Goal: Information Seeking & Learning: Learn about a topic

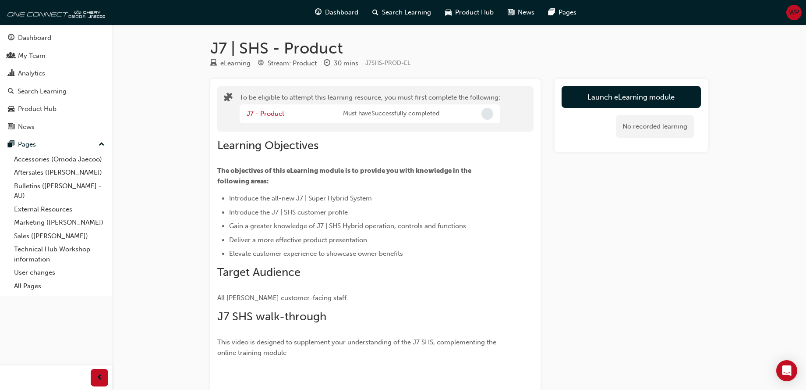
click at [486, 112] on span "Incomplete" at bounding box center [488, 114] width 12 height 12
click at [486, 114] on span "Incomplete" at bounding box center [488, 114] width 12 height 12
click at [390, 116] on span "Must have Successfully completed" at bounding box center [391, 114] width 96 height 10
click at [272, 113] on link "J7 - Product" at bounding box center [266, 114] width 38 height 8
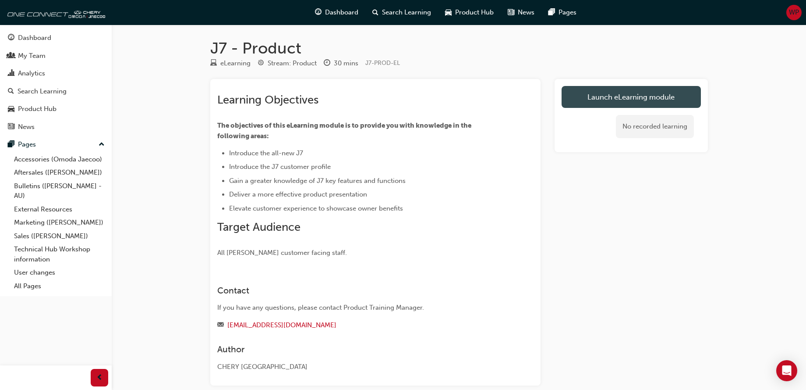
click at [612, 97] on link "Launch eLearning module" at bounding box center [631, 97] width 139 height 22
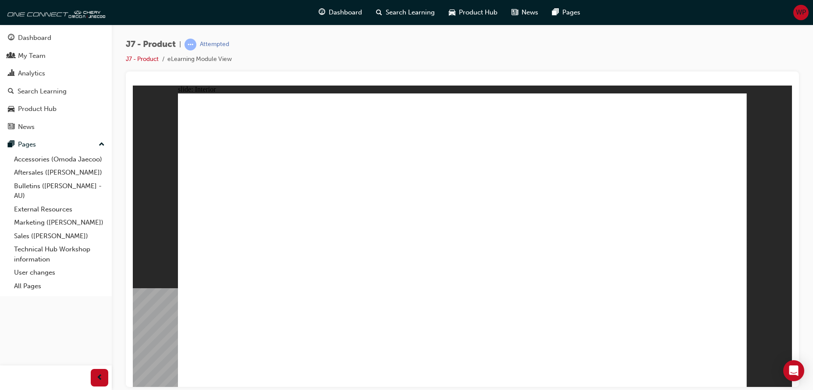
click at [209, 45] on div "Attempted" at bounding box center [214, 44] width 29 height 8
click at [148, 60] on link "J7 - Product" at bounding box center [142, 58] width 33 height 7
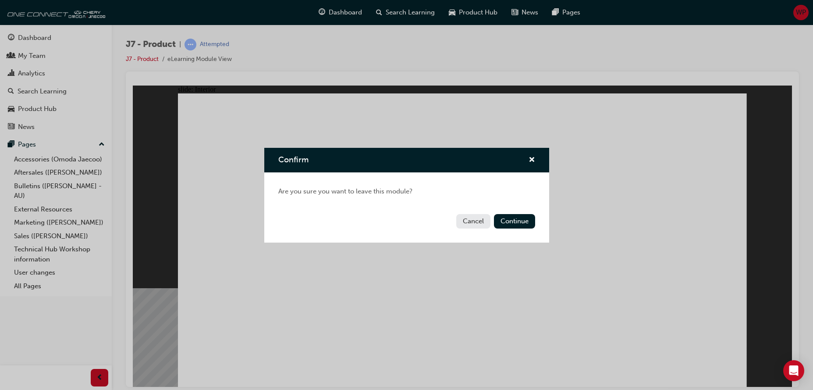
drag, startPoint x: 464, startPoint y: 223, endPoint x: 326, endPoint y: 149, distance: 156.1
click at [464, 223] on button "Cancel" at bounding box center [473, 221] width 34 height 14
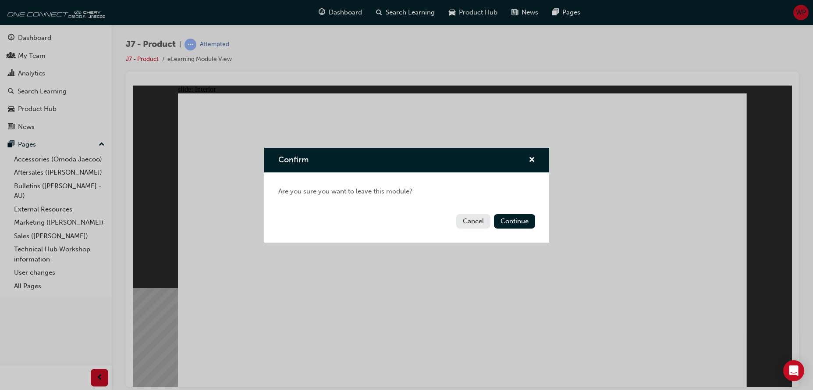
click at [466, 217] on button "Cancel" at bounding box center [473, 221] width 34 height 14
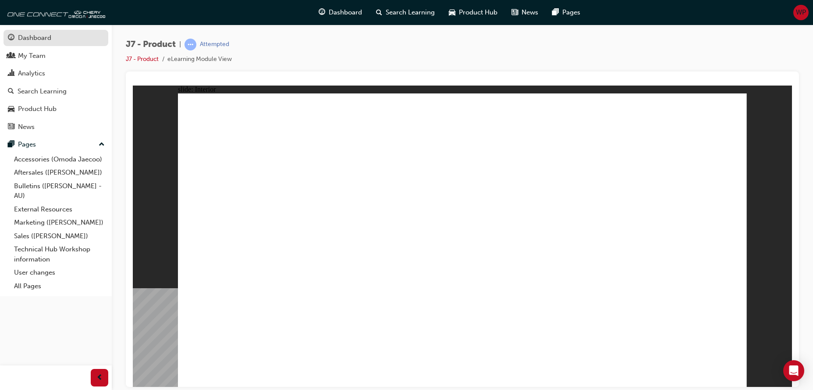
click at [32, 37] on div "Dashboard" at bounding box center [34, 38] width 33 height 10
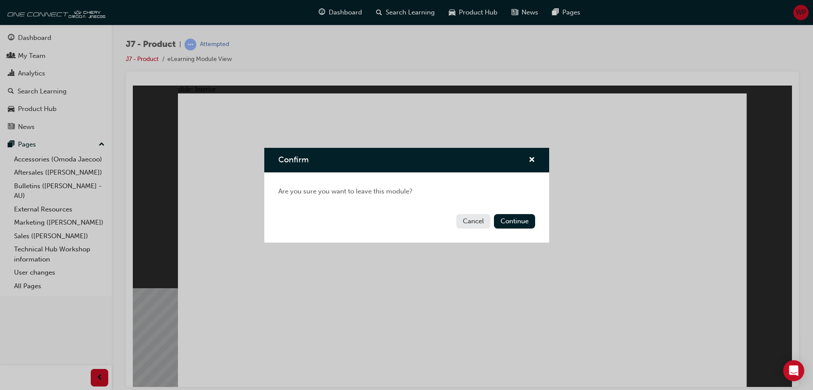
click at [467, 224] on button "Cancel" at bounding box center [473, 221] width 34 height 14
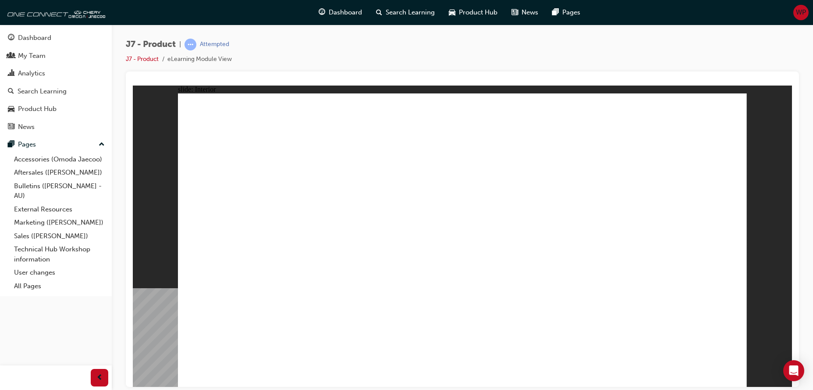
drag, startPoint x: 633, startPoint y: 202, endPoint x: 633, endPoint y: 211, distance: 9.2
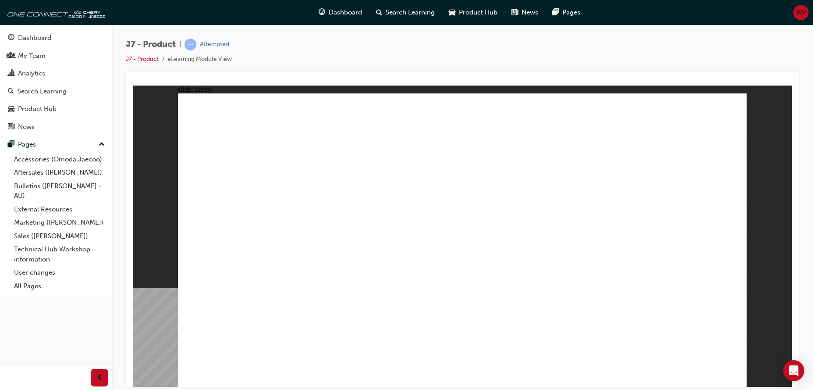
drag, startPoint x: 490, startPoint y: 109, endPoint x: 499, endPoint y: 110, distance: 8.9
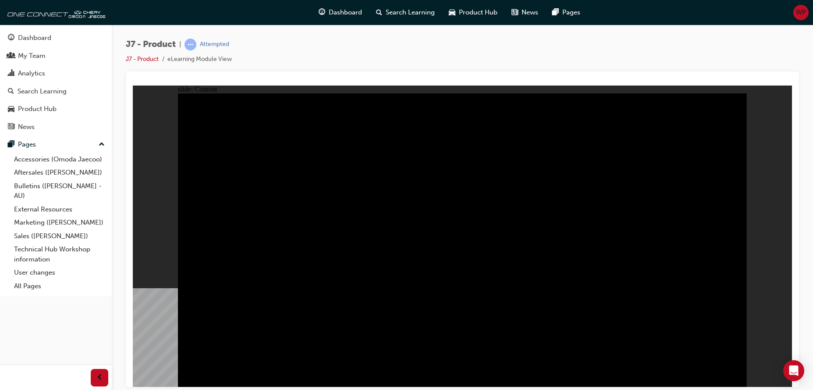
drag, startPoint x: 735, startPoint y: 379, endPoint x: 733, endPoint y: 374, distance: 6.1
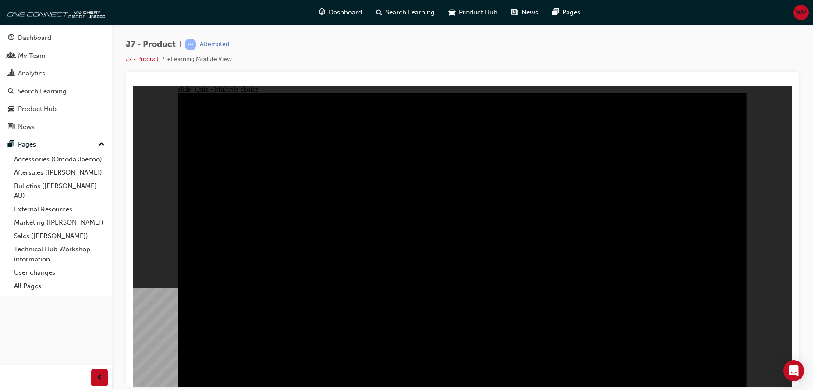
radio input "true"
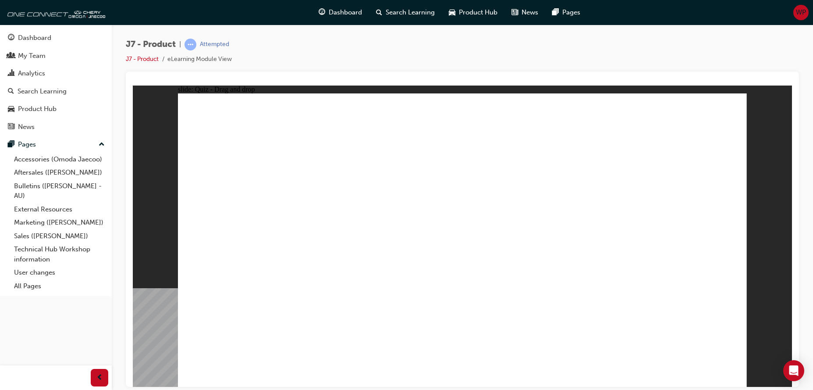
drag, startPoint x: 510, startPoint y: 195, endPoint x: 472, endPoint y: 266, distance: 80.6
drag, startPoint x: 617, startPoint y: 202, endPoint x: 683, endPoint y: 273, distance: 97.7
drag, startPoint x: 569, startPoint y: 131, endPoint x: 363, endPoint y: 262, distance: 243.5
drag, startPoint x: 667, startPoint y: 141, endPoint x: 564, endPoint y: 271, distance: 166.0
drag, startPoint x: 442, startPoint y: 140, endPoint x: 246, endPoint y: 270, distance: 235.2
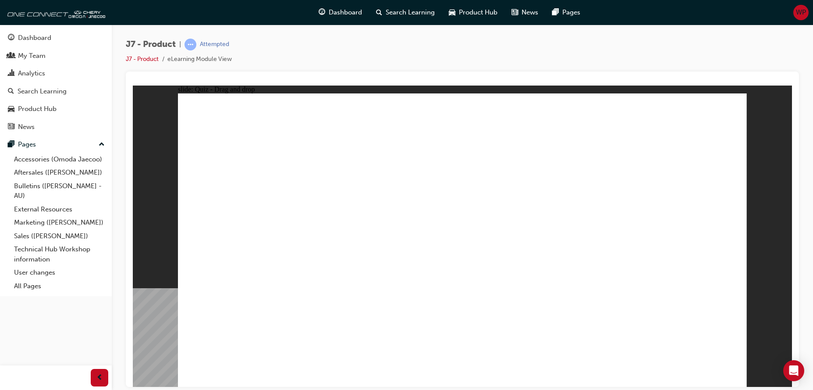
drag, startPoint x: 462, startPoint y: 141, endPoint x: 704, endPoint y: 271, distance: 274.7
drag, startPoint x: 557, startPoint y: 136, endPoint x: 241, endPoint y: 265, distance: 341.4
drag, startPoint x: 493, startPoint y: 190, endPoint x: 344, endPoint y: 262, distance: 164.8
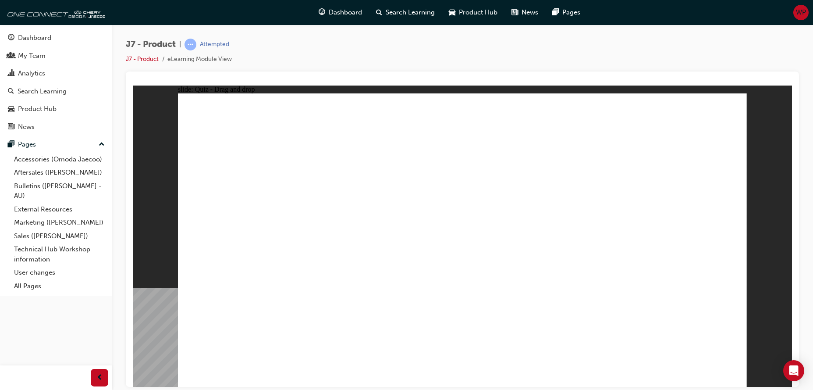
drag, startPoint x: 594, startPoint y: 187, endPoint x: 551, endPoint y: 259, distance: 84.1
drag, startPoint x: 638, startPoint y: 136, endPoint x: 425, endPoint y: 266, distance: 249.8
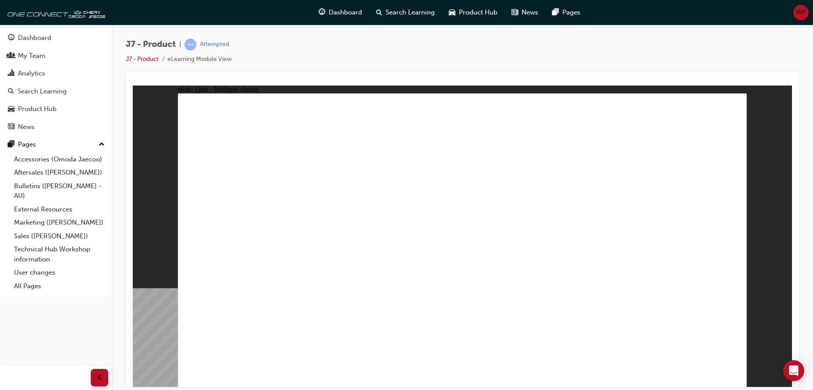
radio input "true"
drag, startPoint x: 473, startPoint y: 126, endPoint x: 519, endPoint y: 290, distance: 170.3
drag, startPoint x: 484, startPoint y: 153, endPoint x: 508, endPoint y: 284, distance: 133.1
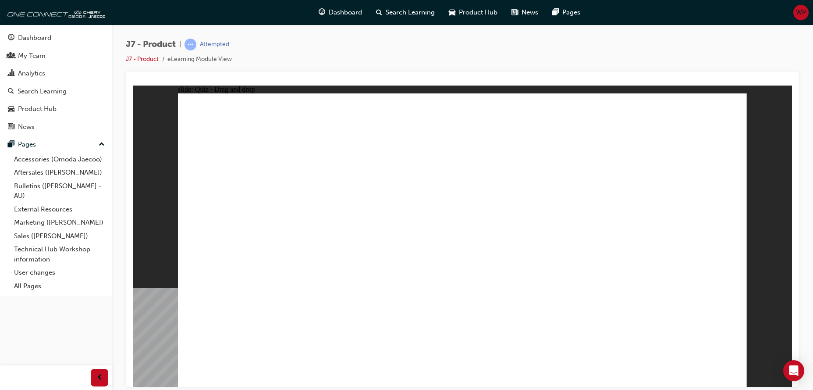
drag, startPoint x: 525, startPoint y: 175, endPoint x: 496, endPoint y: 281, distance: 110.6
drag, startPoint x: 546, startPoint y: 149, endPoint x: 568, endPoint y: 281, distance: 133.3
drag, startPoint x: 561, startPoint y: 122, endPoint x: 482, endPoint y: 296, distance: 190.8
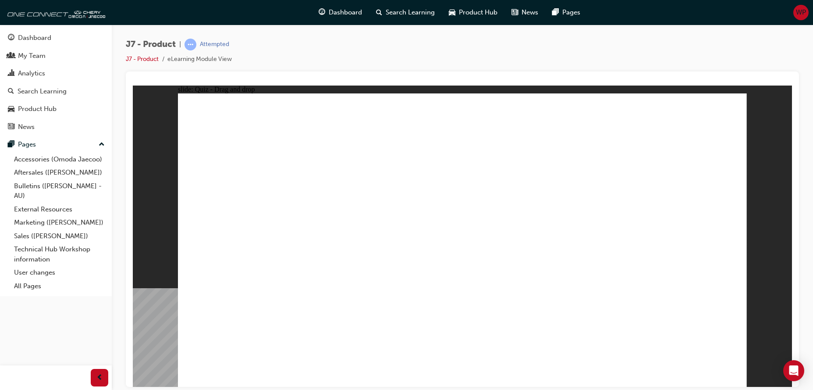
drag, startPoint x: 478, startPoint y: 176, endPoint x: 454, endPoint y: 318, distance: 143.6
drag, startPoint x: 597, startPoint y: 166, endPoint x: 303, endPoint y: 307, distance: 326.4
drag, startPoint x: 485, startPoint y: 298, endPoint x: 461, endPoint y: 284, distance: 27.7
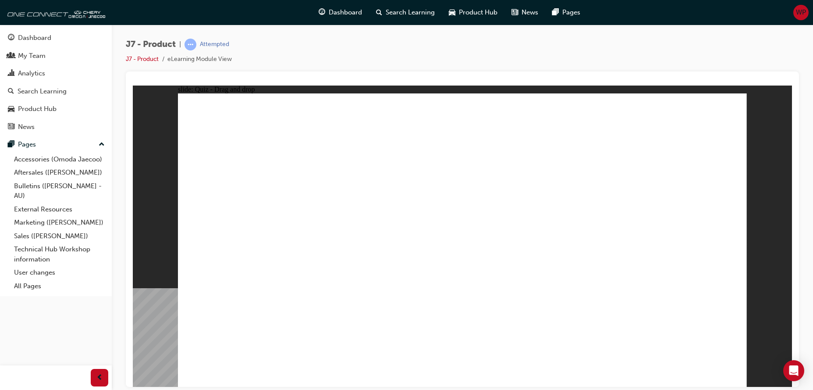
drag, startPoint x: 659, startPoint y: 130, endPoint x: 523, endPoint y: 294, distance: 213.5
drag, startPoint x: 478, startPoint y: 131, endPoint x: 318, endPoint y: 275, distance: 215.4
drag, startPoint x: 553, startPoint y: 123, endPoint x: 471, endPoint y: 275, distance: 172.5
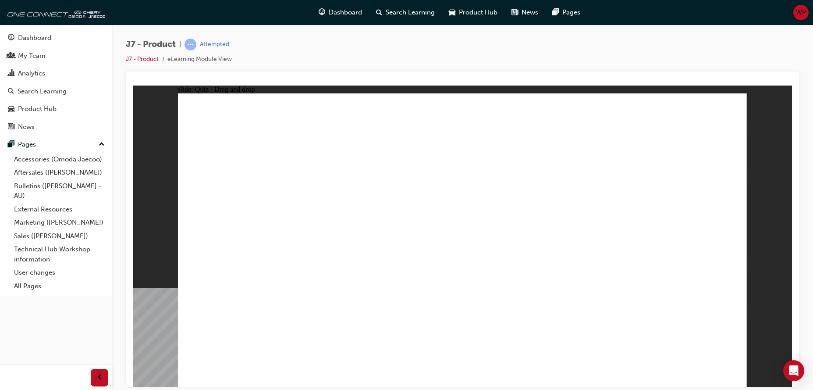
drag, startPoint x: 437, startPoint y: 125, endPoint x: 337, endPoint y: 270, distance: 175.8
drag, startPoint x: 227, startPoint y: 257, endPoint x: 244, endPoint y: 267, distance: 19.6
drag, startPoint x: 241, startPoint y: 264, endPoint x: 443, endPoint y: 130, distance: 242.3
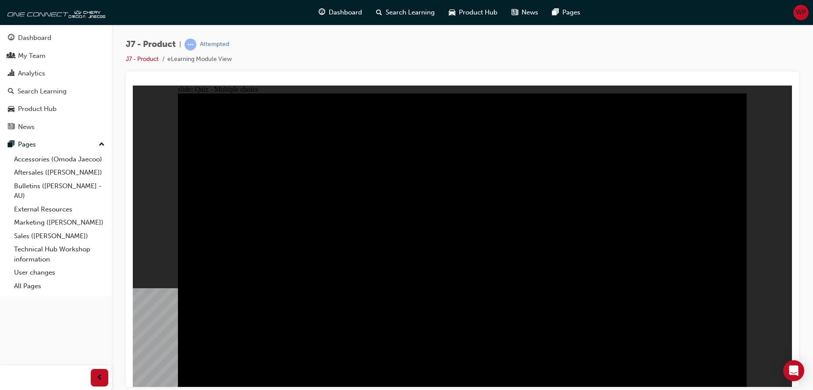
radio input "true"
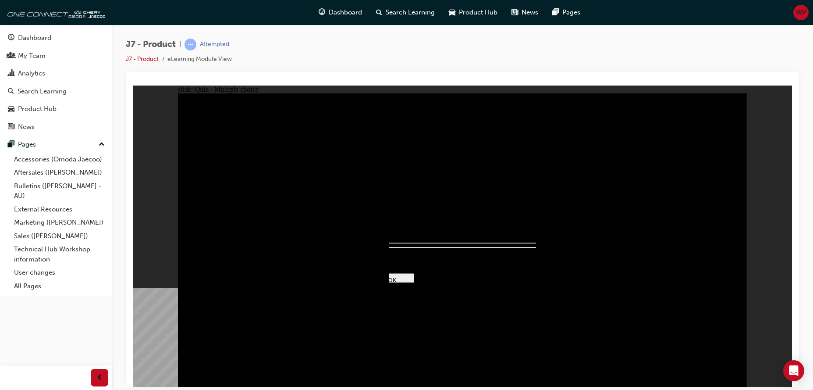
click at [454, 350] on div at bounding box center [462, 350] width 184 height 0
radio input "true"
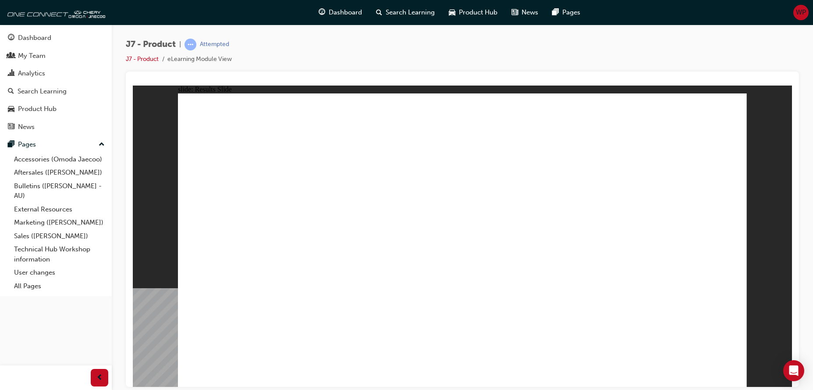
click at [184, 58] on li "eLearning Module View" at bounding box center [199, 59] width 64 height 10
click at [145, 60] on link "J7 - Product" at bounding box center [142, 58] width 33 height 7
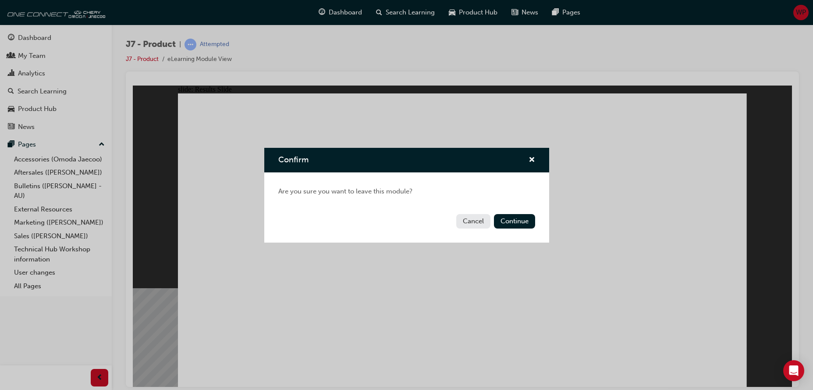
click at [467, 219] on button "Cancel" at bounding box center [473, 221] width 34 height 14
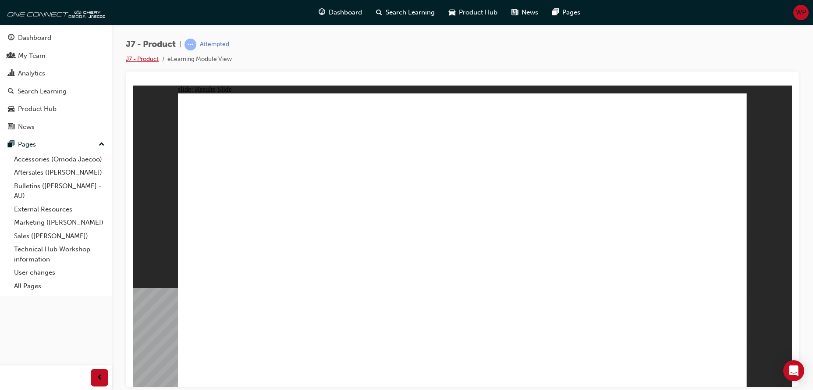
click at [146, 60] on link "J7 - Product" at bounding box center [142, 58] width 33 height 7
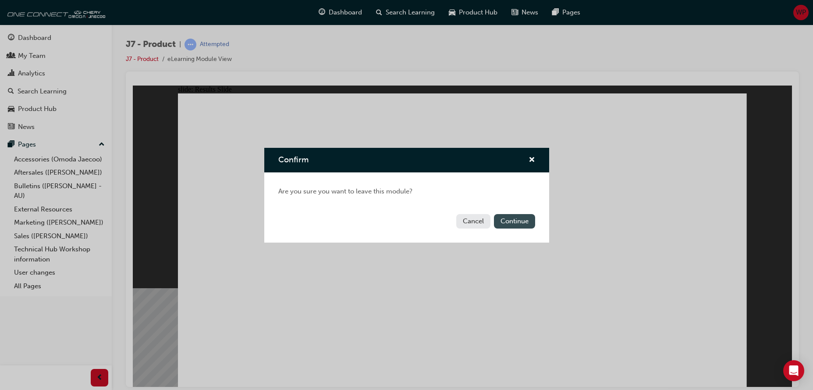
click at [520, 225] on button "Continue" at bounding box center [514, 221] width 41 height 14
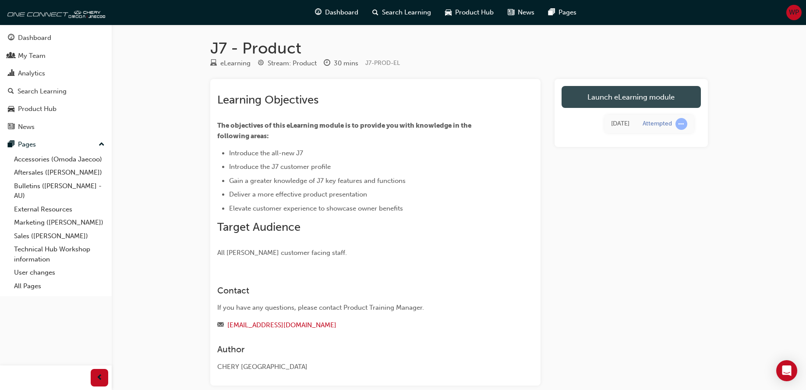
click at [638, 99] on link "Launch eLearning module" at bounding box center [631, 97] width 139 height 22
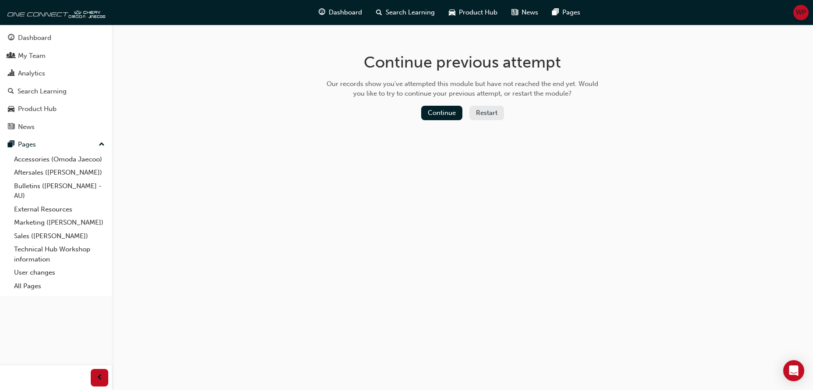
click at [491, 110] on button "Restart" at bounding box center [486, 113] width 35 height 14
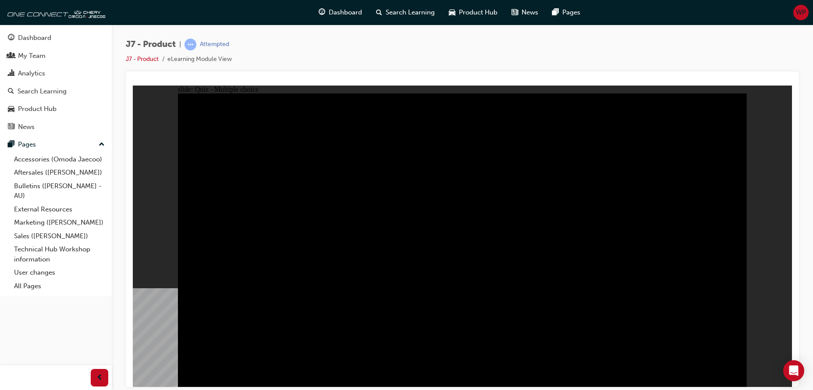
radio input "true"
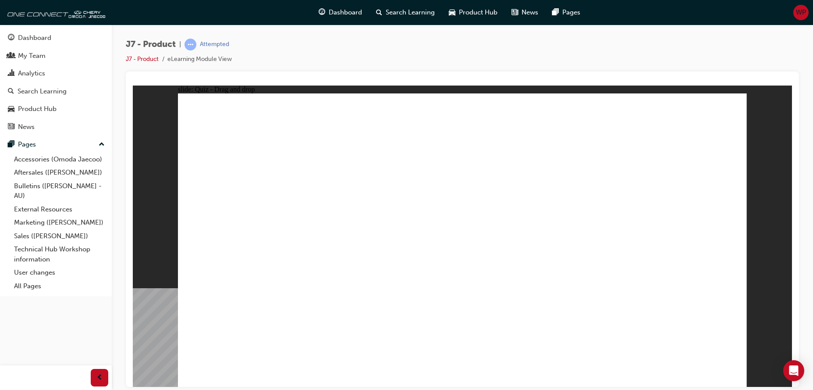
drag, startPoint x: 668, startPoint y: 135, endPoint x: 235, endPoint y: 264, distance: 451.8
drag, startPoint x: 553, startPoint y: 137, endPoint x: 347, endPoint y: 267, distance: 244.0
drag, startPoint x: 491, startPoint y: 198, endPoint x: 454, endPoint y: 269, distance: 80.4
drag, startPoint x: 602, startPoint y: 185, endPoint x: 668, endPoint y: 259, distance: 99.0
drag, startPoint x: 432, startPoint y: 130, endPoint x: 562, endPoint y: 260, distance: 183.8
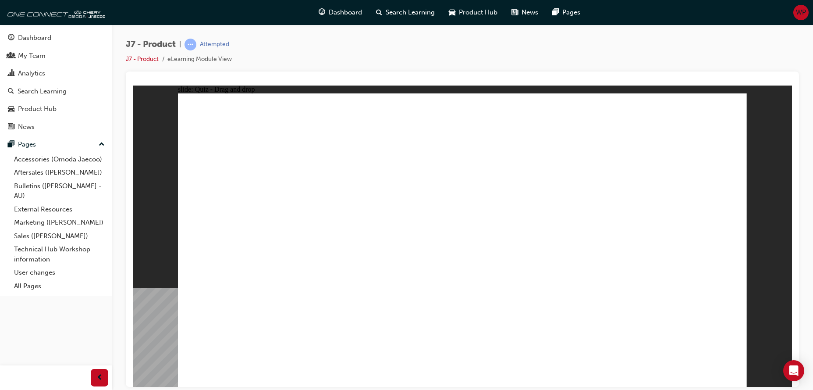
drag, startPoint x: 554, startPoint y: 139, endPoint x: 239, endPoint y: 269, distance: 340.7
drag, startPoint x: 601, startPoint y: 196, endPoint x: 558, endPoint y: 269, distance: 84.3
drag, startPoint x: 445, startPoint y: 134, endPoint x: 687, endPoint y: 264, distance: 274.7
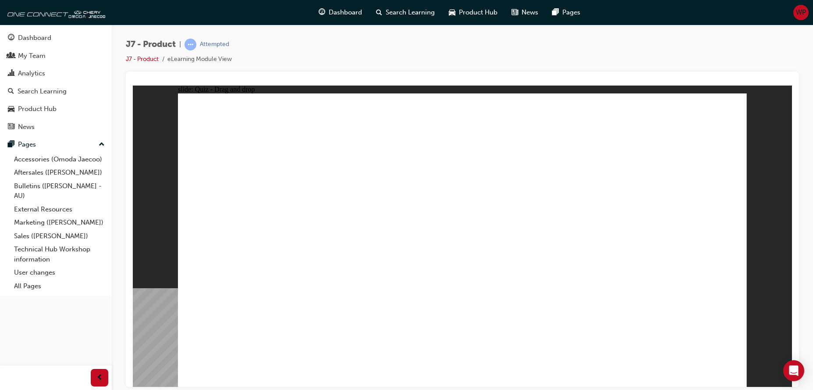
drag, startPoint x: 508, startPoint y: 184, endPoint x: 359, endPoint y: 255, distance: 164.5
drag, startPoint x: 649, startPoint y: 137, endPoint x: 436, endPoint y: 267, distance: 249.4
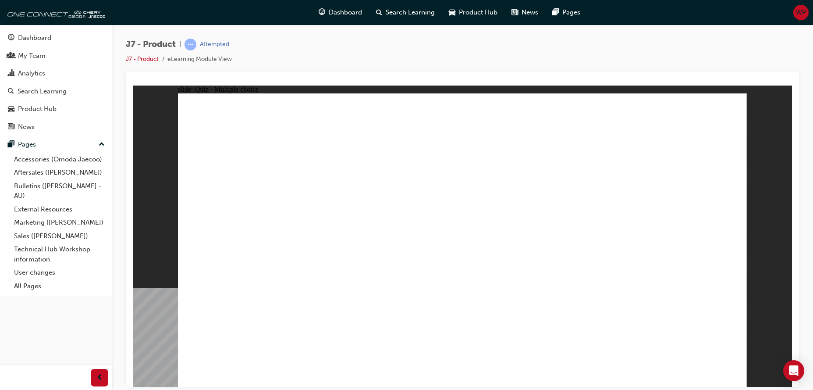
radio input "true"
drag, startPoint x: 511, startPoint y: 177, endPoint x: 513, endPoint y: 286, distance: 108.7
drag, startPoint x: 476, startPoint y: 151, endPoint x: 509, endPoint y: 287, distance: 140.1
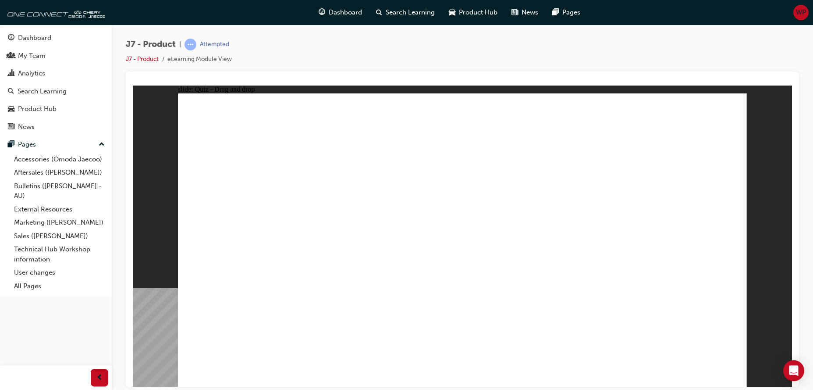
drag, startPoint x: 562, startPoint y: 148, endPoint x: 491, endPoint y: 277, distance: 146.7
drag, startPoint x: 476, startPoint y: 125, endPoint x: 500, endPoint y: 305, distance: 182.1
drag, startPoint x: 562, startPoint y: 121, endPoint x: 482, endPoint y: 302, distance: 198.9
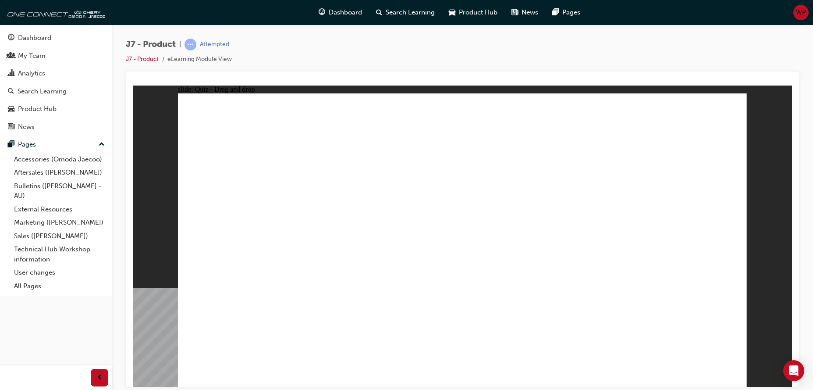
drag, startPoint x: 596, startPoint y: 164, endPoint x: 313, endPoint y: 301, distance: 313.4
drag, startPoint x: 486, startPoint y: 166, endPoint x: 461, endPoint y: 304, distance: 139.8
drag, startPoint x: 472, startPoint y: 128, endPoint x: 306, endPoint y: 282, distance: 226.3
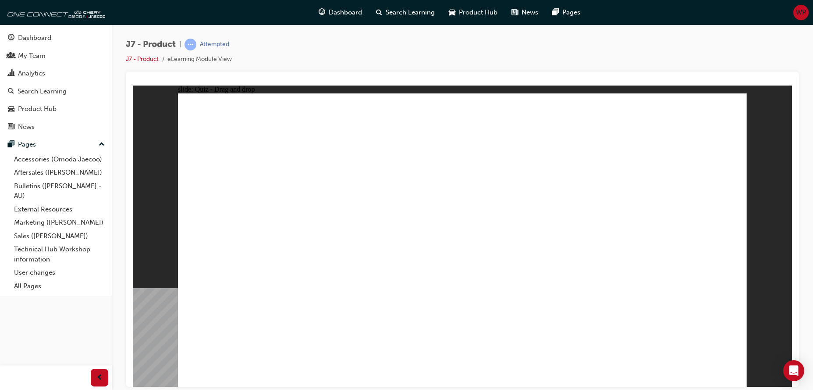
drag, startPoint x: 553, startPoint y: 128, endPoint x: 242, endPoint y: 280, distance: 345.9
drag, startPoint x: 640, startPoint y: 130, endPoint x: 461, endPoint y: 266, distance: 224.9
drag, startPoint x: 691, startPoint y: 141, endPoint x: 467, endPoint y: 261, distance: 254.1
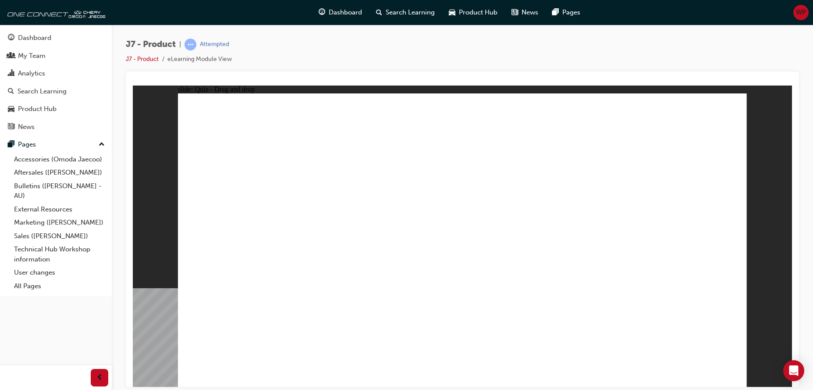
drag, startPoint x: 645, startPoint y: 153, endPoint x: 230, endPoint y: 263, distance: 429.7
drag, startPoint x: 649, startPoint y: 128, endPoint x: 272, endPoint y: 261, distance: 400.0
drag, startPoint x: 611, startPoint y: 154, endPoint x: 506, endPoint y: 262, distance: 151.5
drag, startPoint x: 596, startPoint y: 133, endPoint x: 528, endPoint y: 267, distance: 151.1
drag, startPoint x: 567, startPoint y: 149, endPoint x: 312, endPoint y: 259, distance: 277.6
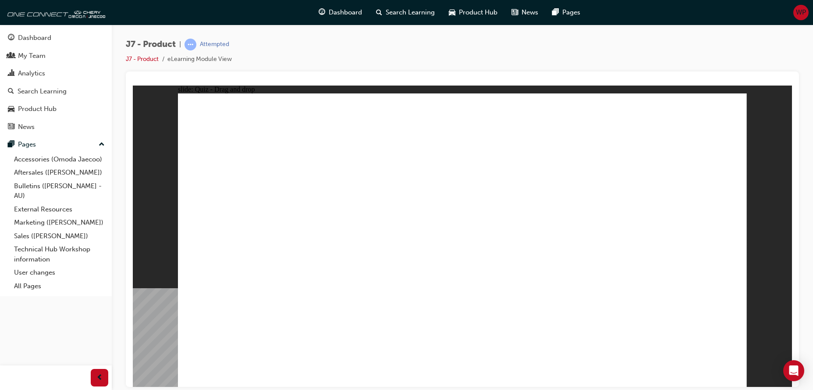
drag, startPoint x: 560, startPoint y: 128, endPoint x: 575, endPoint y: 262, distance: 134.9
drag, startPoint x: 528, startPoint y: 155, endPoint x: 621, endPoint y: 264, distance: 143.1
drag, startPoint x: 528, startPoint y: 129, endPoint x: 473, endPoint y: 284, distance: 163.5
drag, startPoint x: 471, startPoint y: 156, endPoint x: 338, endPoint y: 266, distance: 172.7
drag, startPoint x: 446, startPoint y: 163, endPoint x: 508, endPoint y: 286, distance: 137.8
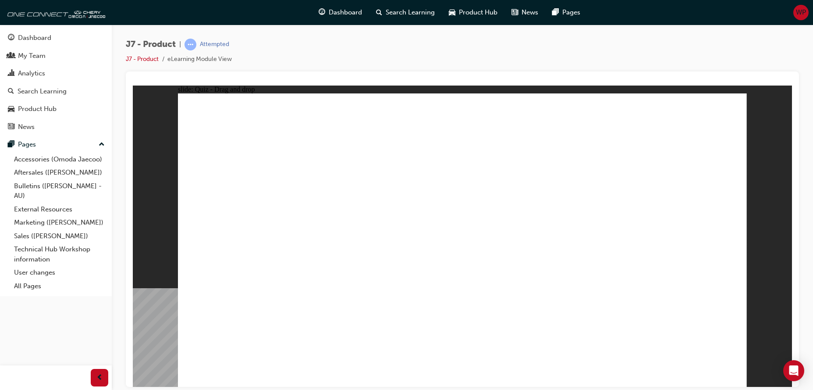
drag, startPoint x: 482, startPoint y: 130, endPoint x: 544, endPoint y: 284, distance: 165.4
drag, startPoint x: 438, startPoint y: 129, endPoint x: 587, endPoint y: 284, distance: 214.8
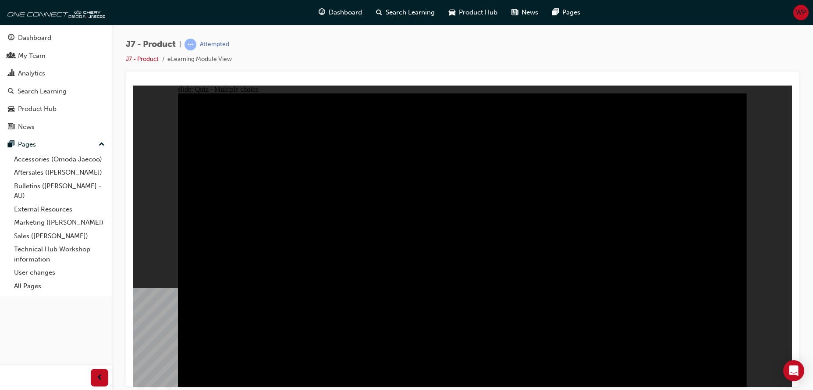
radio input "true"
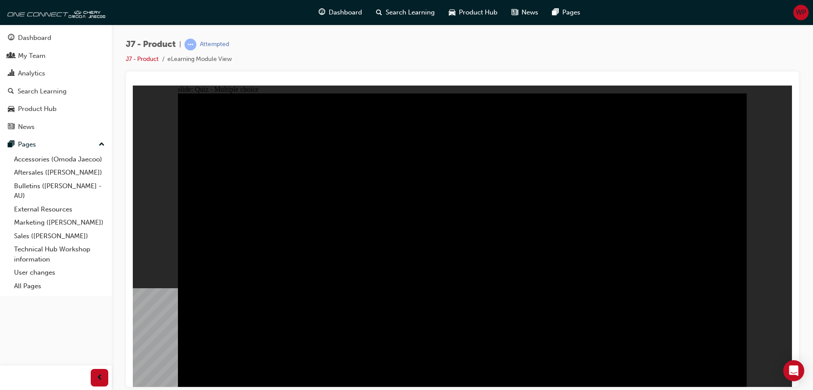
radio input "true"
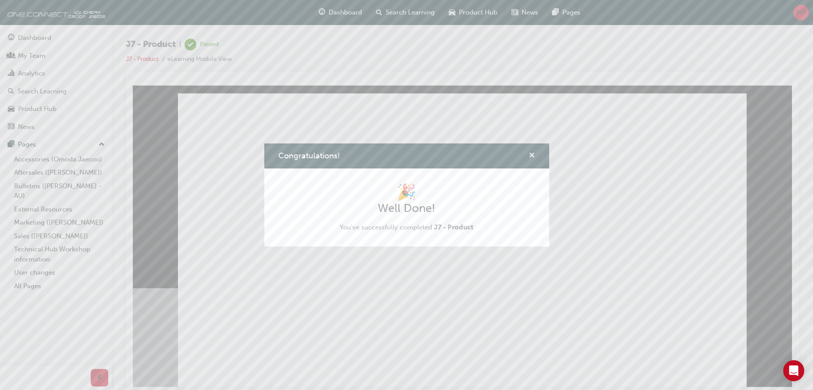
click at [532, 152] on span "cross-icon" at bounding box center [531, 156] width 7 height 8
